Goal: Transaction & Acquisition: Purchase product/service

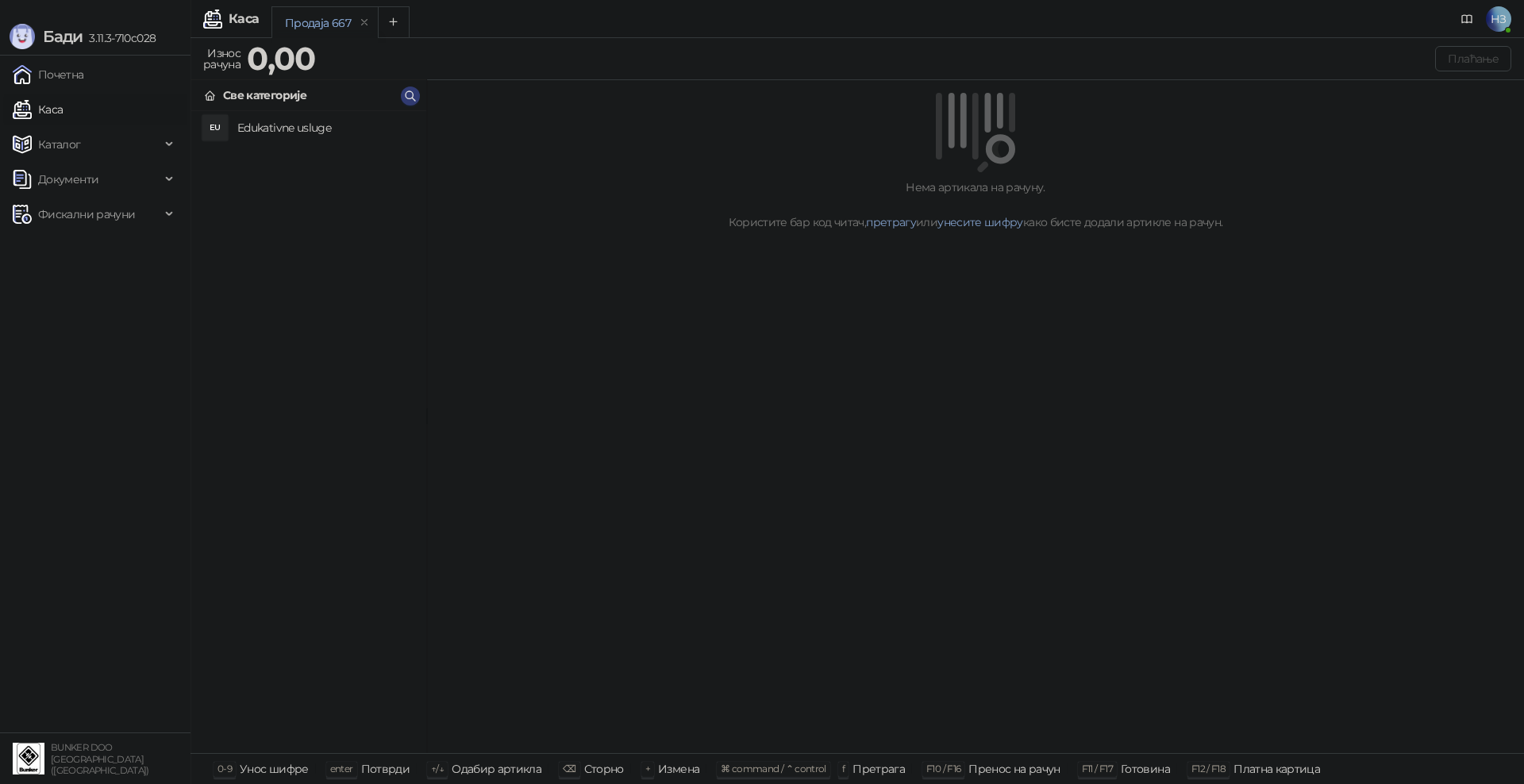
click at [270, 127] on h4 "Edukativne usluge" at bounding box center [325, 127] width 176 height 25
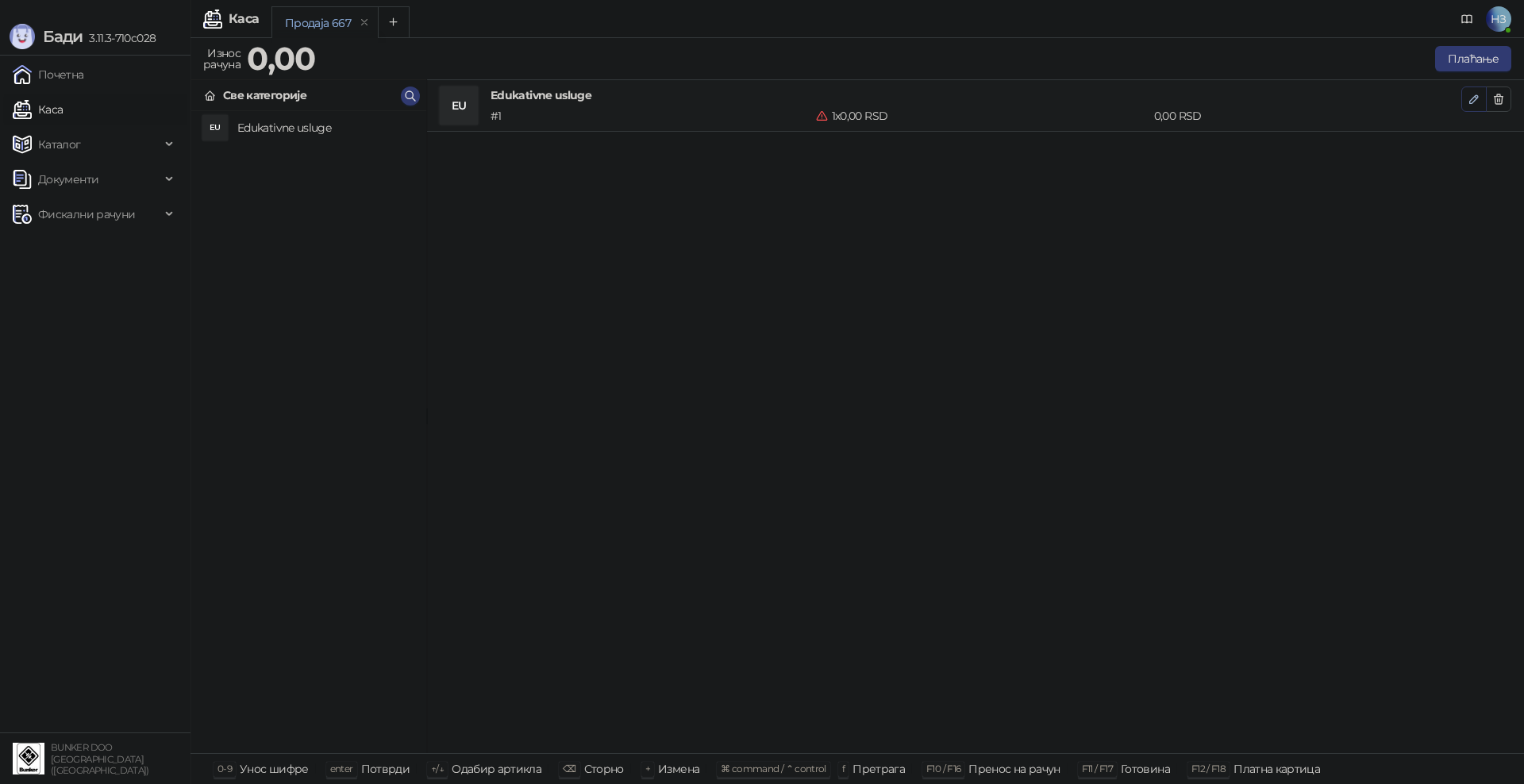
click at [1472, 96] on icon "button" at bounding box center [1474, 99] width 13 height 13
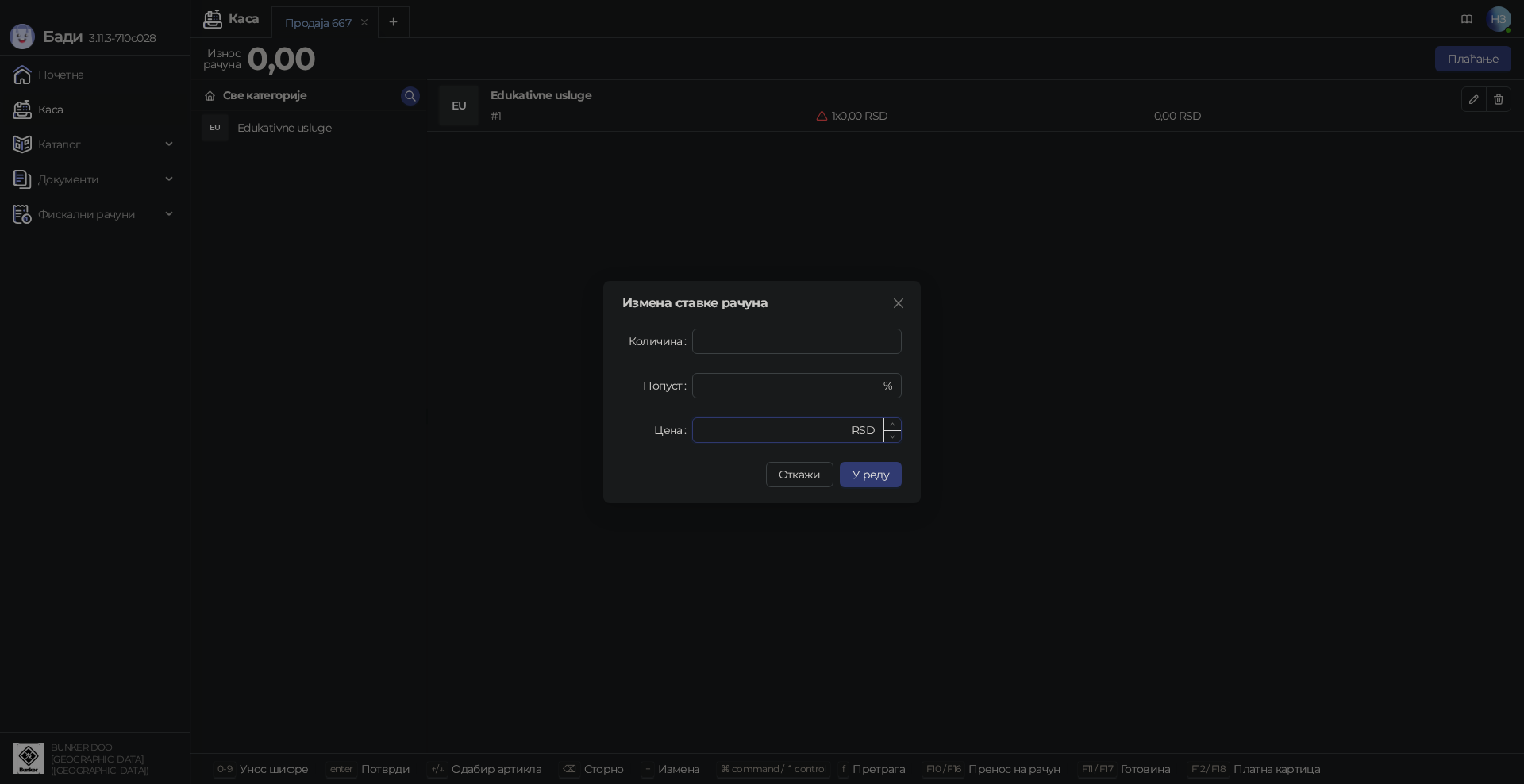
click at [753, 427] on input "*" at bounding box center [775, 429] width 147 height 23
drag, startPoint x: 736, startPoint y: 427, endPoint x: 674, endPoint y: 424, distance: 62.1
click at [674, 424] on div "Цена * RSD" at bounding box center [762, 429] width 279 height 25
type input "****"
click at [884, 481] on span "У реду" at bounding box center [871, 474] width 37 height 14
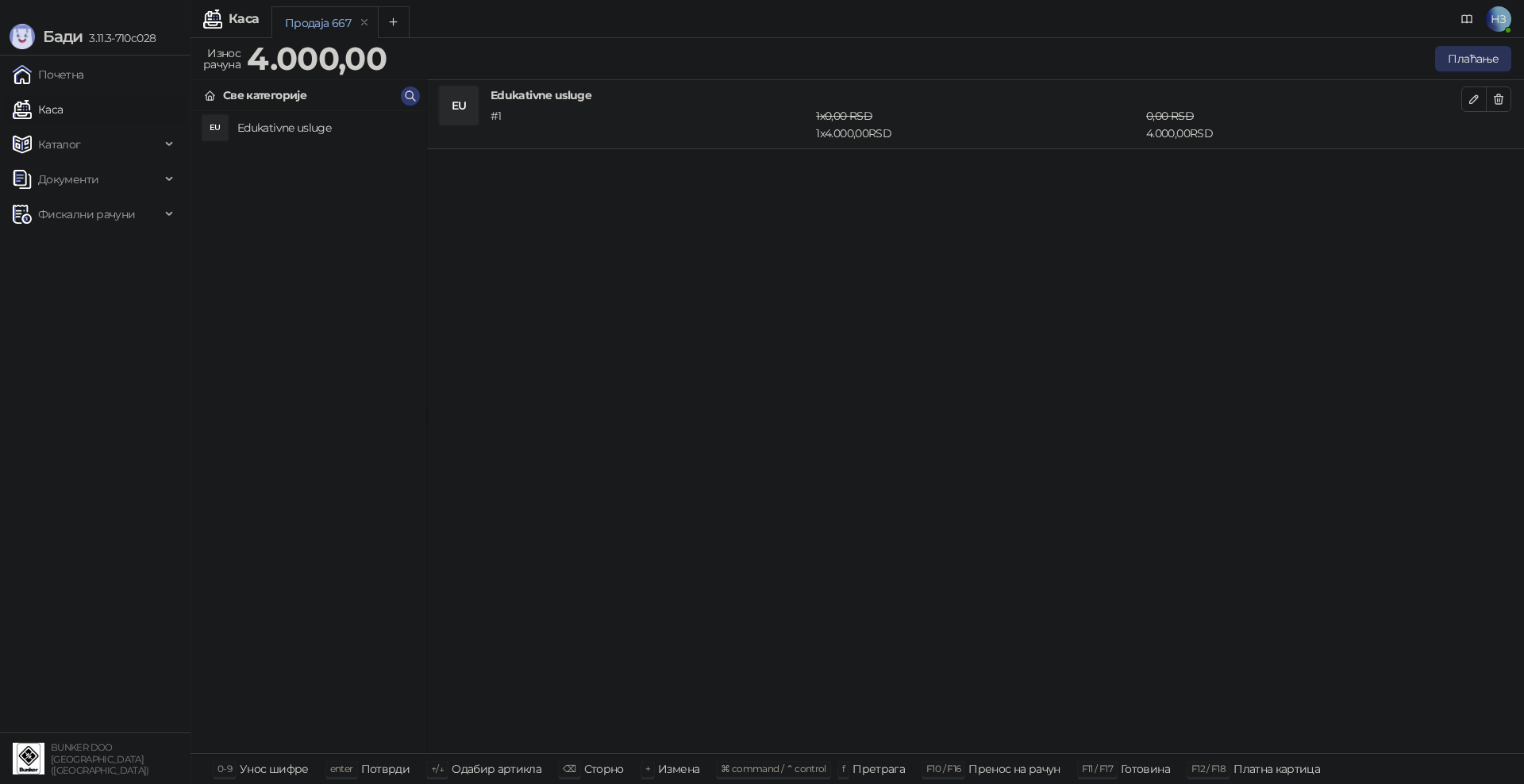
click at [1469, 61] on button "Плаћање" at bounding box center [1472, 58] width 76 height 25
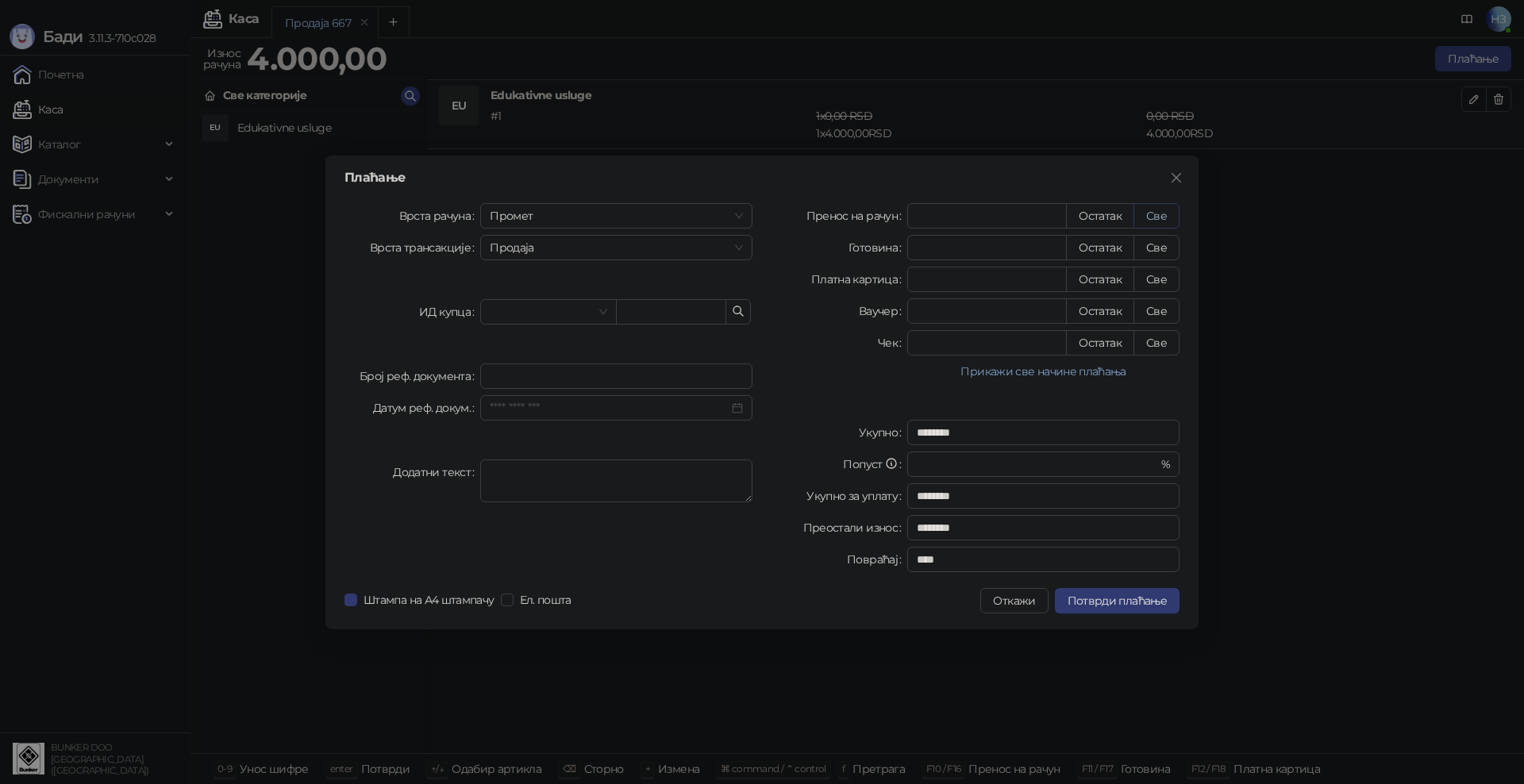
click at [1162, 210] on button "Све" at bounding box center [1156, 215] width 46 height 25
type input "****"
click at [1133, 603] on span "Потврди плаћање" at bounding box center [1117, 600] width 99 height 14
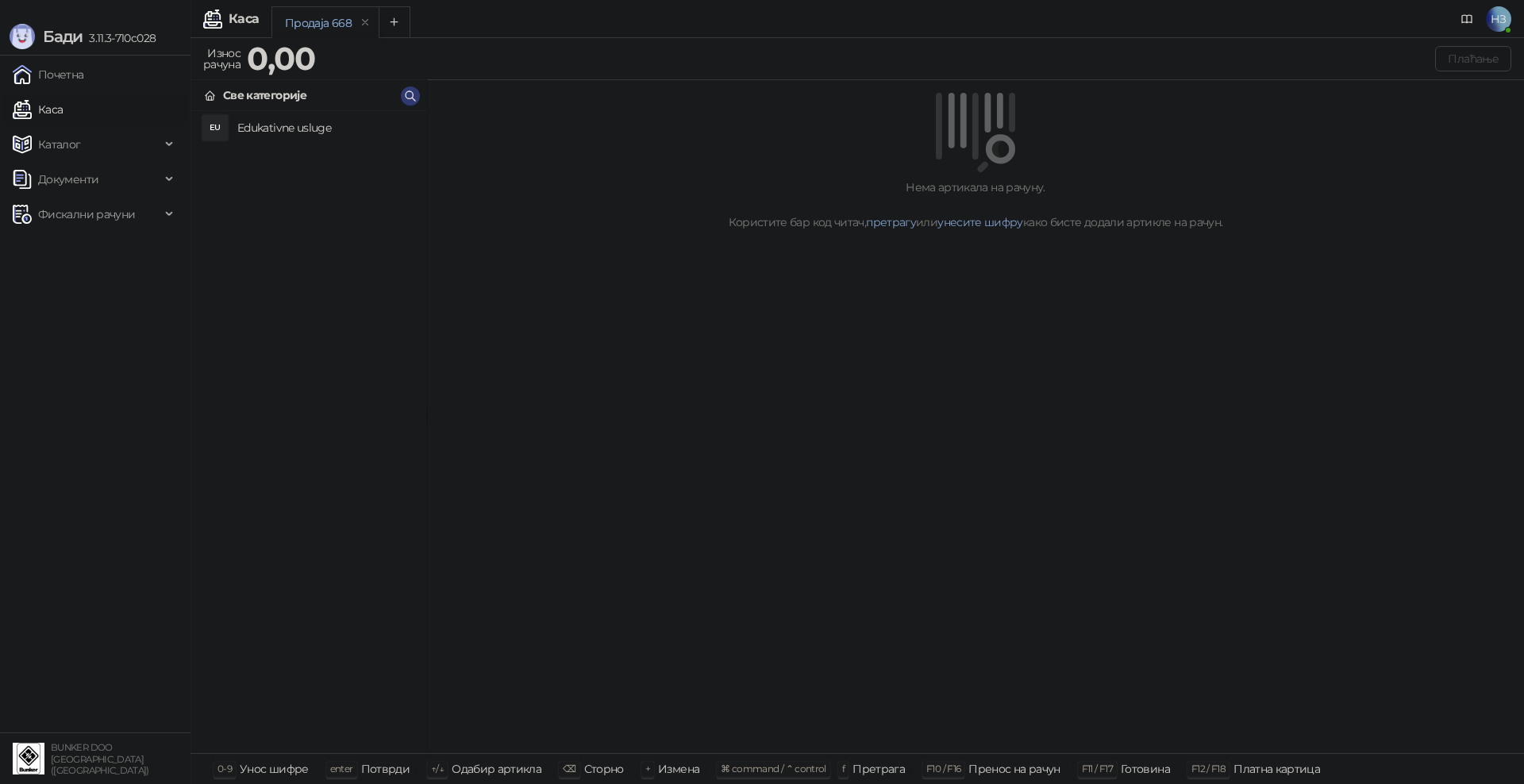
click at [333, 137] on h4 "Edukativne usluge" at bounding box center [325, 127] width 176 height 25
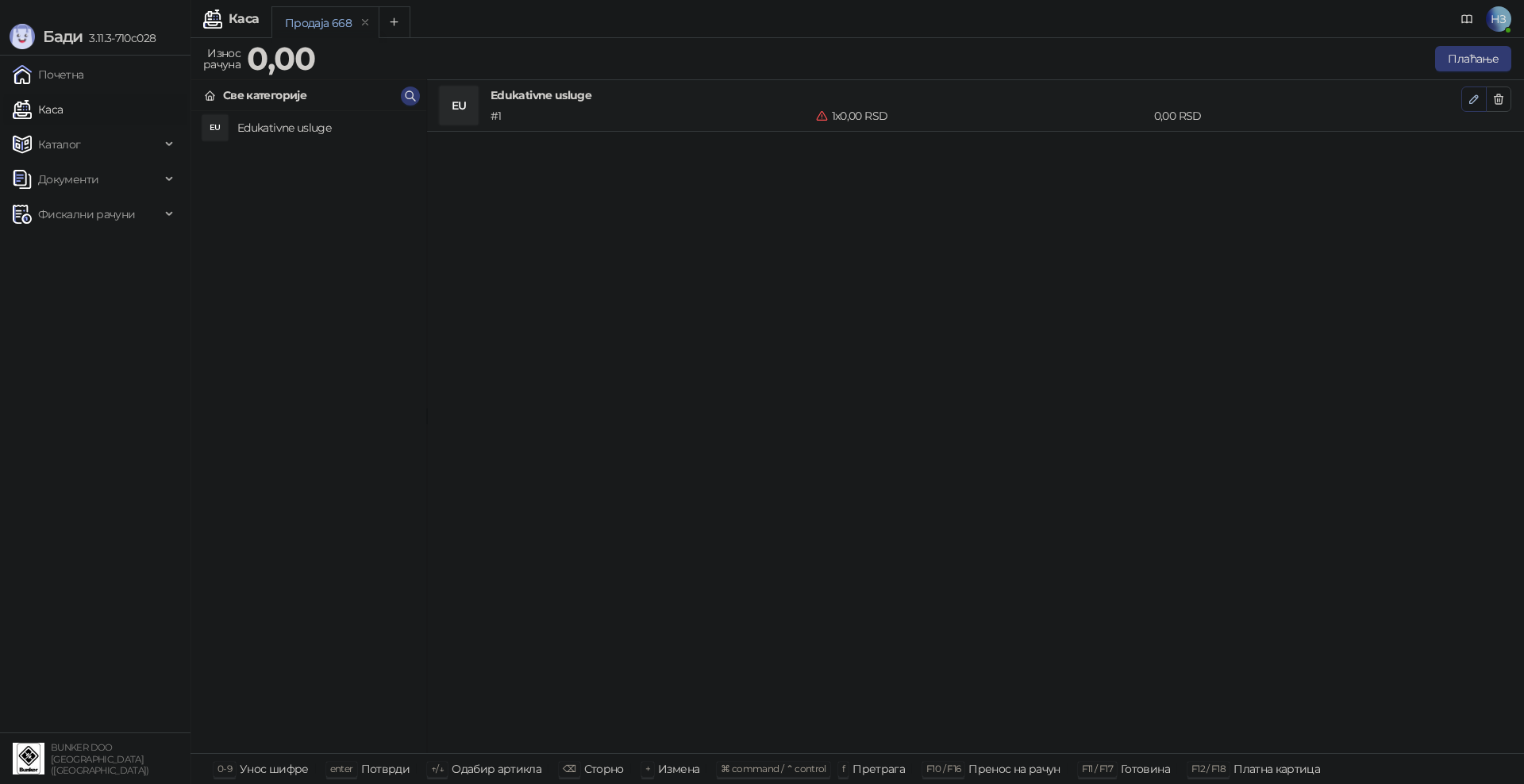
click at [1472, 100] on icon "button" at bounding box center [1474, 99] width 13 height 13
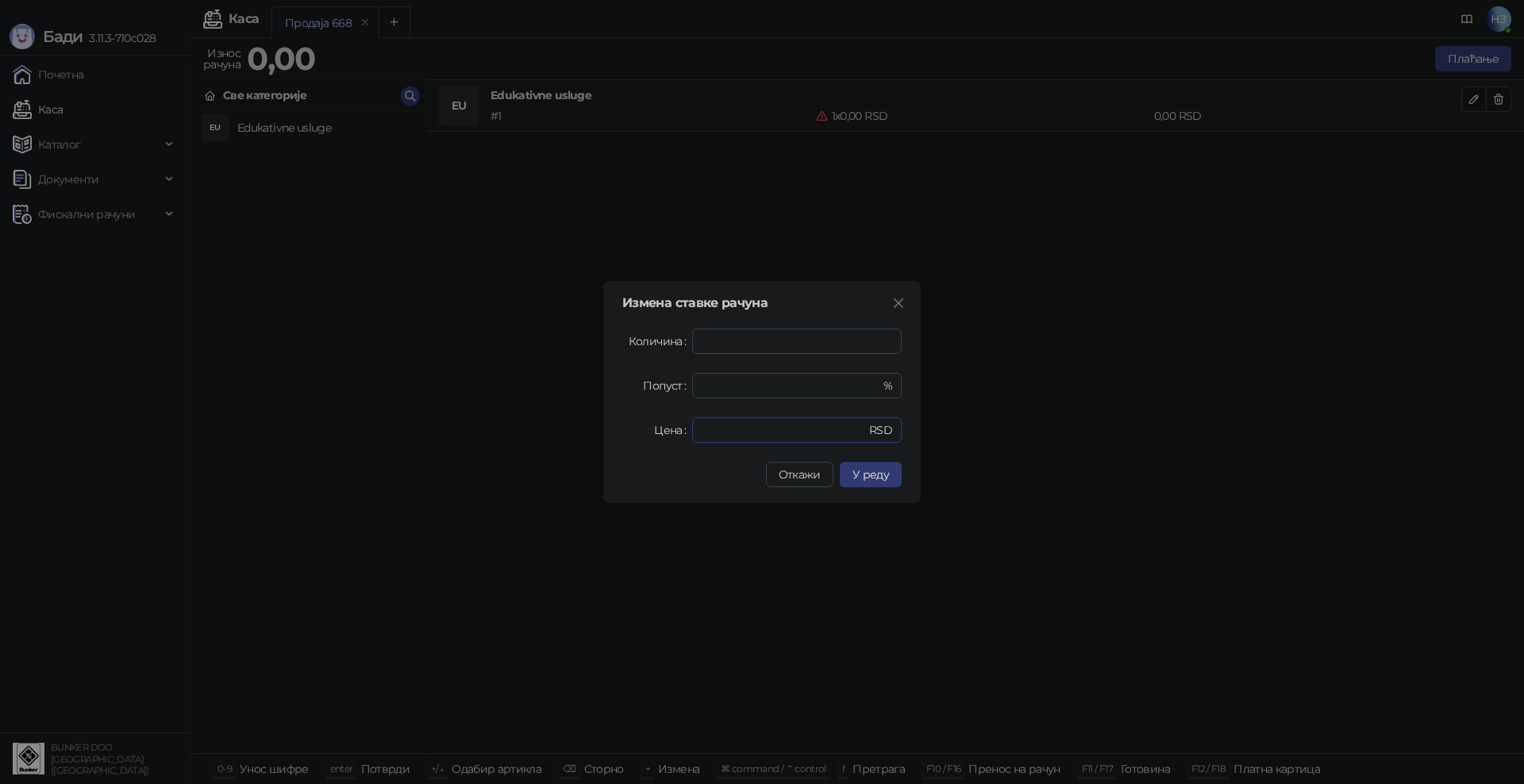
drag, startPoint x: 743, startPoint y: 434, endPoint x: 689, endPoint y: 430, distance: 54.1
click at [689, 430] on div "Цена * RSD" at bounding box center [762, 429] width 279 height 25
type input "****"
click at [881, 469] on span "У реду" at bounding box center [871, 474] width 37 height 14
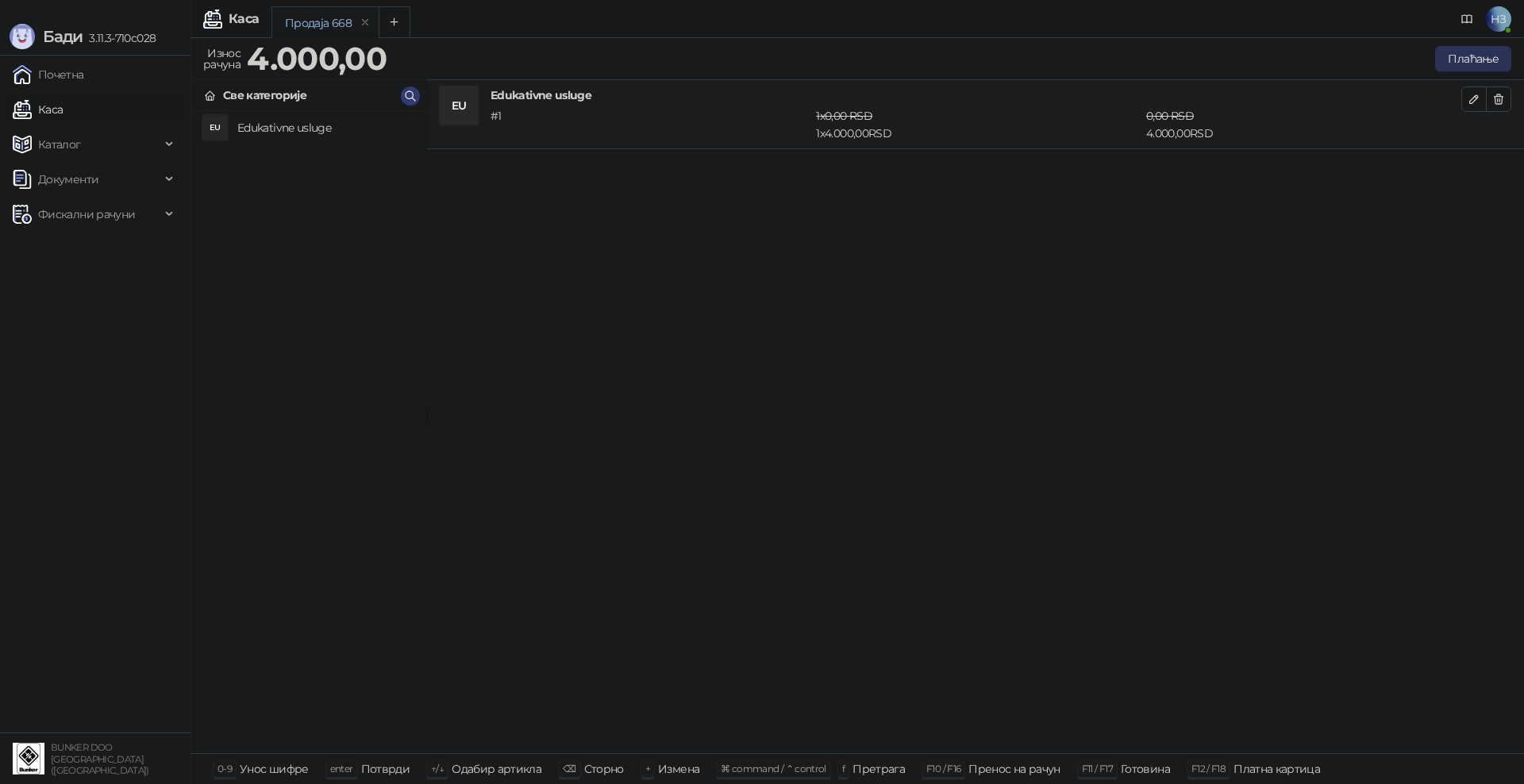
click at [1481, 62] on button "Плаћање" at bounding box center [1472, 58] width 76 height 25
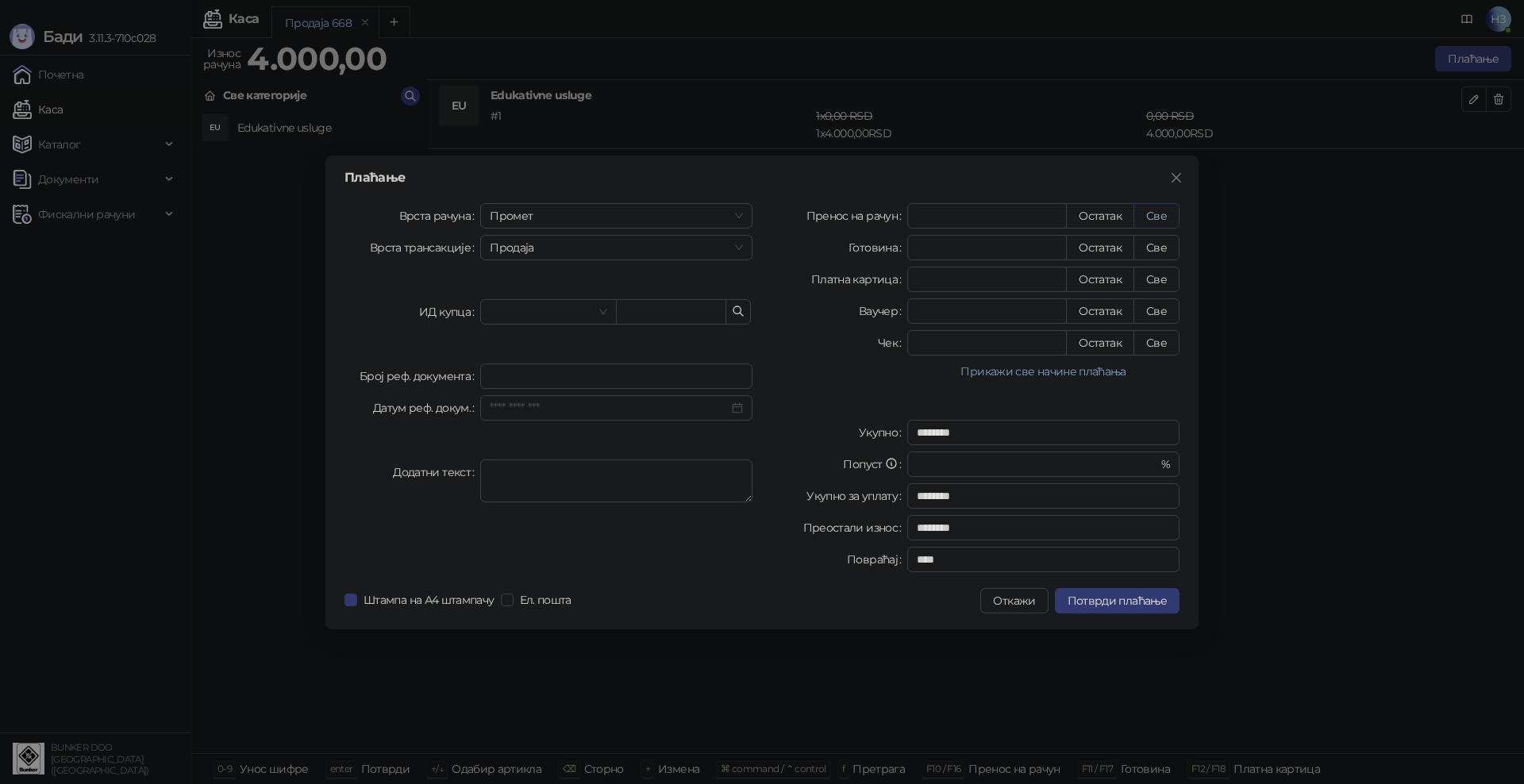
click at [1163, 213] on button "Све" at bounding box center [1156, 215] width 46 height 25
type input "****"
click at [1116, 600] on span "Потврди плаћање" at bounding box center [1117, 600] width 99 height 14
